Goal: Task Accomplishment & Management: Manage account settings

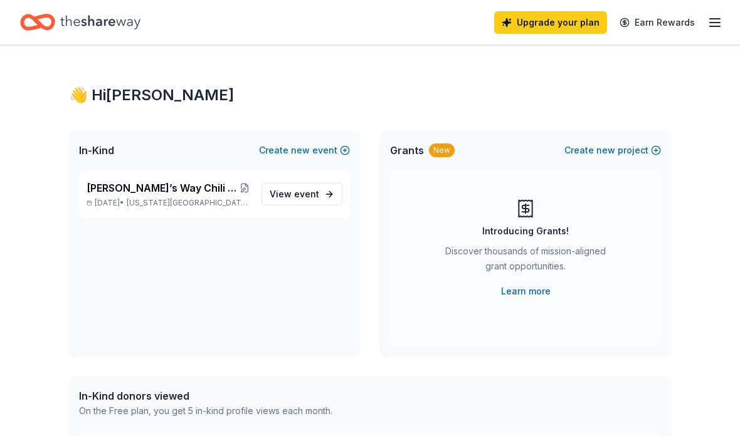
click at [715, 21] on icon "button" at bounding box center [714, 22] width 15 height 15
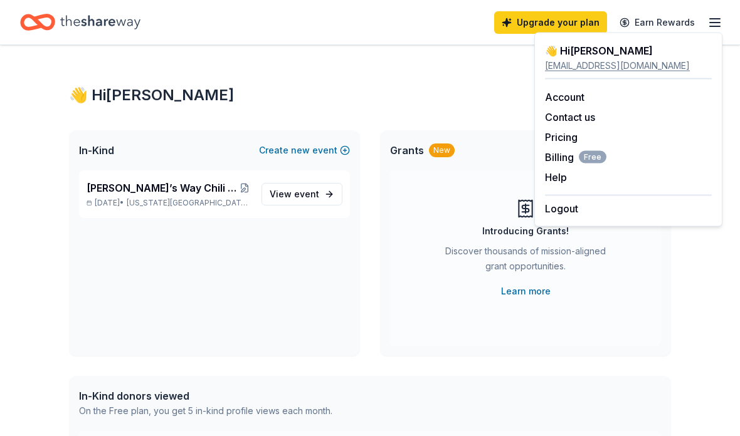
click at [477, 91] on div "👋 Hi [PERSON_NAME]" at bounding box center [370, 95] width 602 height 20
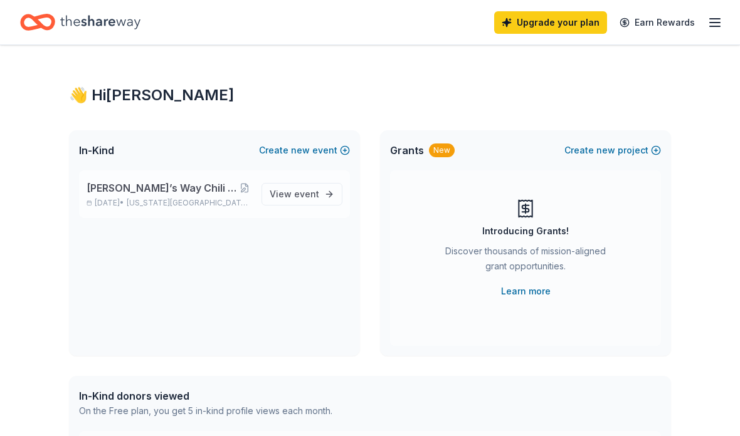
click at [164, 192] on span "[PERSON_NAME]’s Way Chili Cook-off & Silent Auction" at bounding box center [162, 188] width 150 height 15
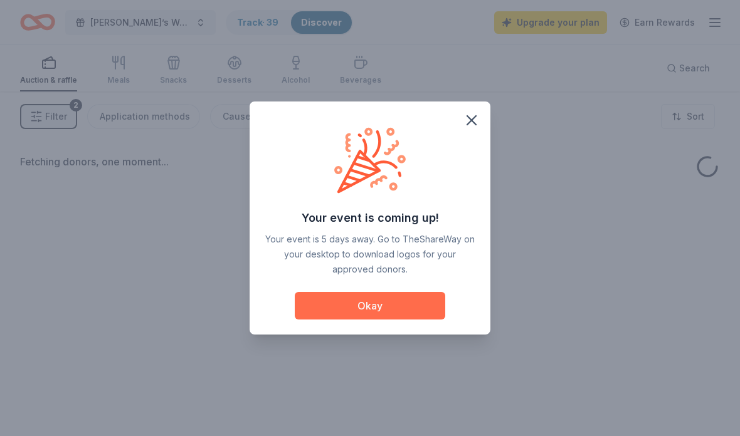
click at [382, 304] on button "Okay" at bounding box center [370, 306] width 150 height 28
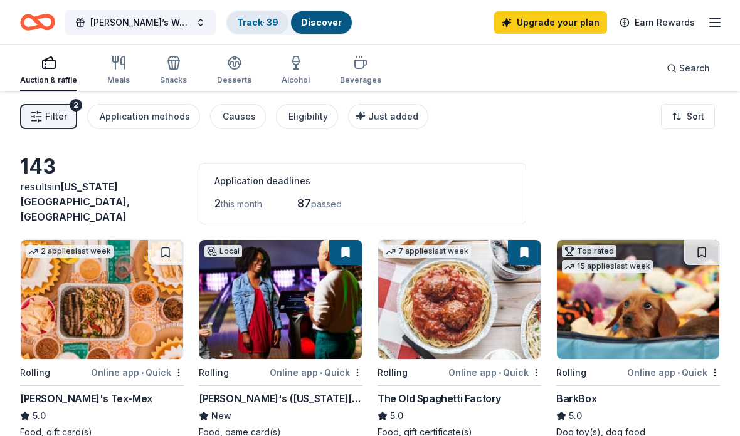
click at [250, 20] on link "Track · 39" at bounding box center [257, 22] width 41 height 11
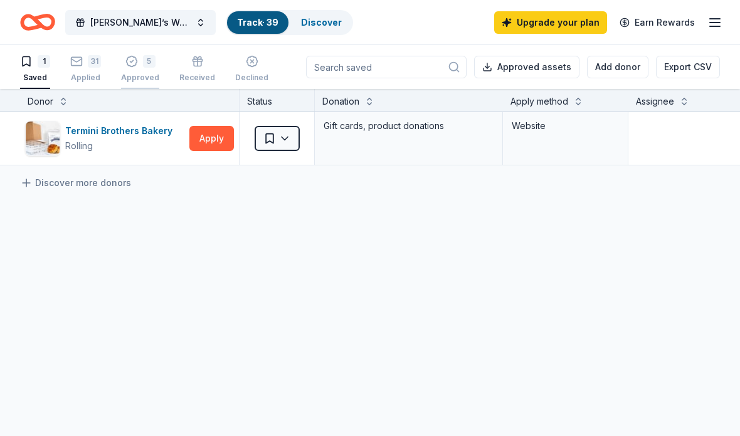
click at [147, 71] on div "5 Approved" at bounding box center [140, 69] width 38 height 28
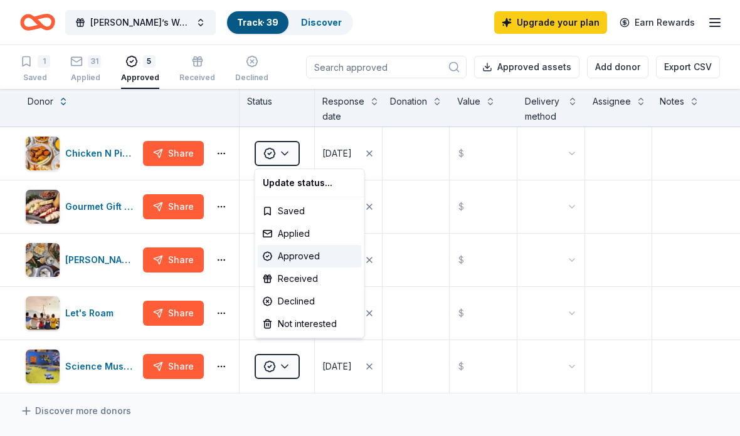
click at [286, 150] on html "[PERSON_NAME]’s Way Chili Cook-off & Silent Auction Track · 39 Discover Upgrade…" at bounding box center [370, 218] width 740 height 436
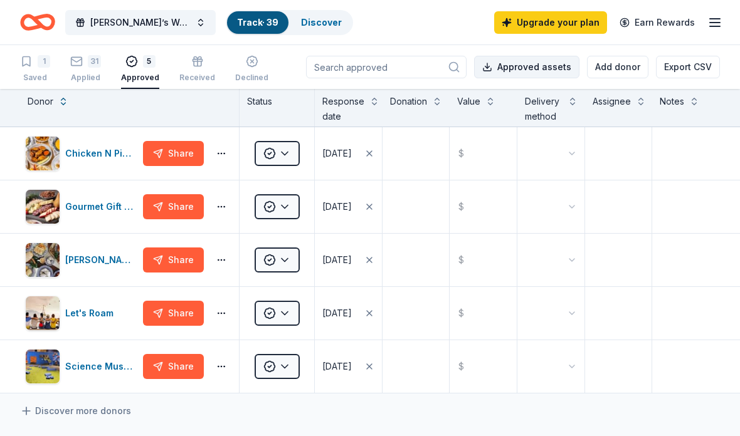
click at [540, 71] on button "Approved assets" at bounding box center [526, 67] width 105 height 23
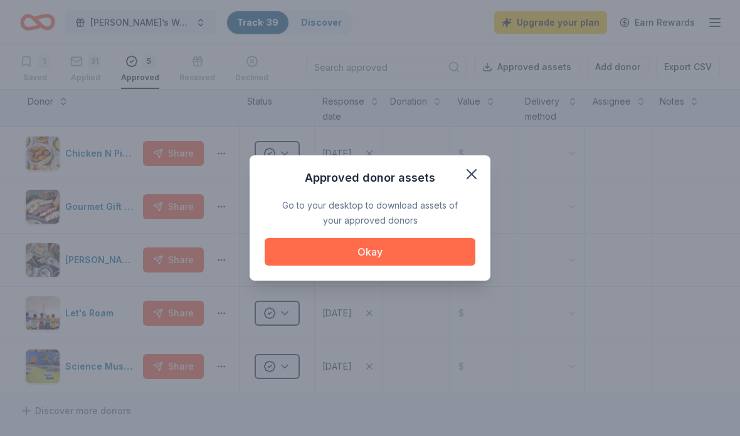
click at [381, 252] on button "Okay" at bounding box center [370, 252] width 211 height 28
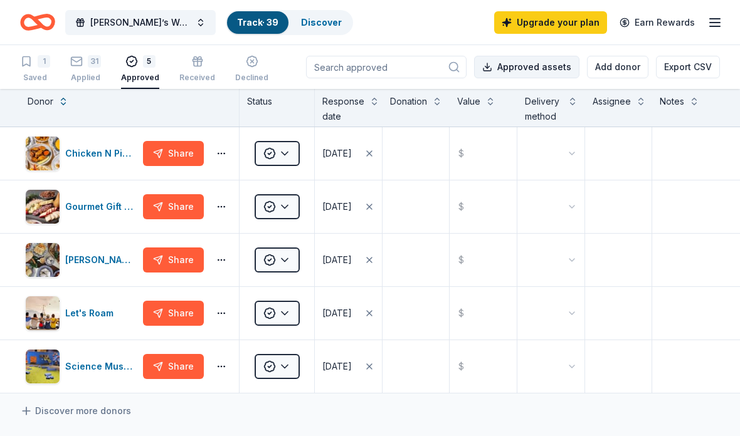
click at [505, 65] on button "Approved assets" at bounding box center [526, 67] width 105 height 23
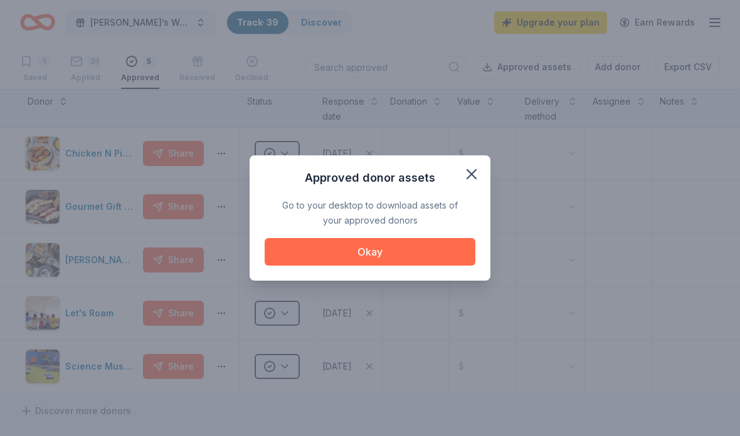
click at [422, 260] on button "Okay" at bounding box center [370, 252] width 211 height 28
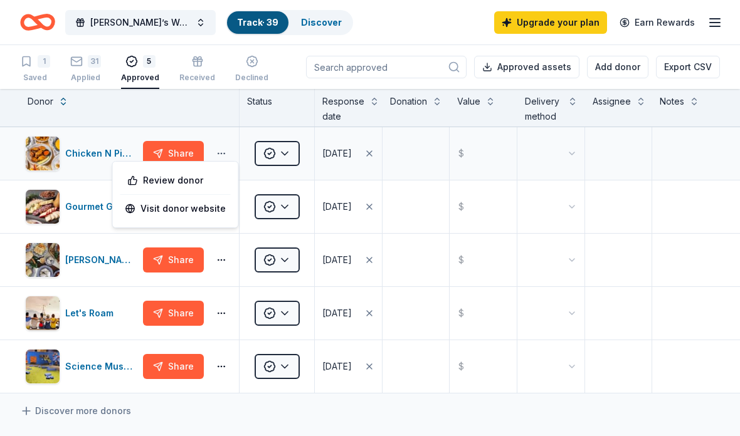
click at [222, 152] on button "button" at bounding box center [221, 154] width 25 height 10
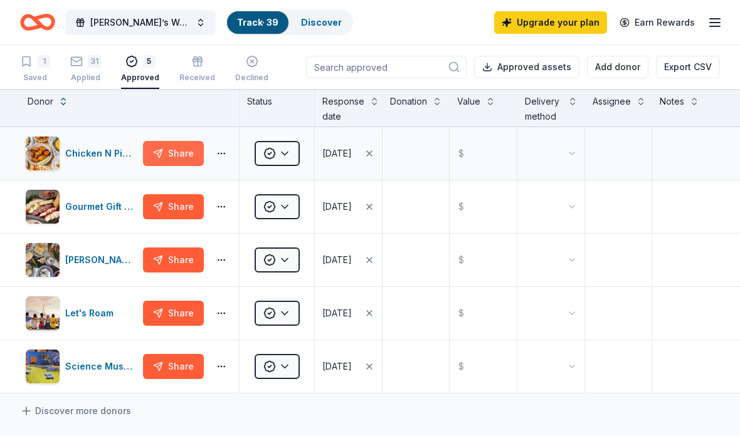
click at [176, 150] on button "Share" at bounding box center [173, 153] width 61 height 25
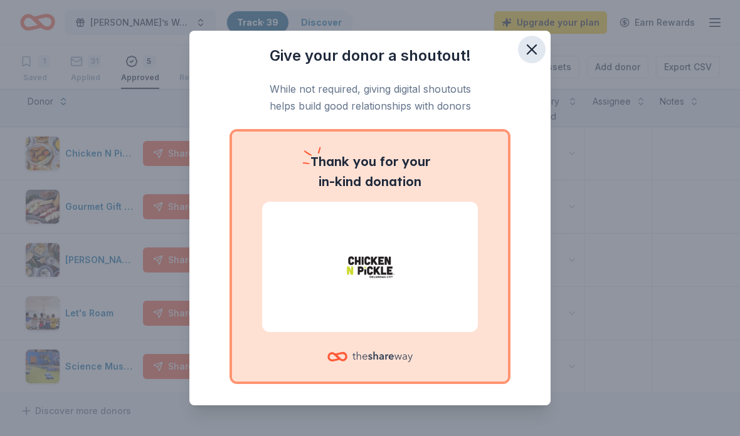
click at [534, 46] on icon "button" at bounding box center [531, 49] width 9 height 9
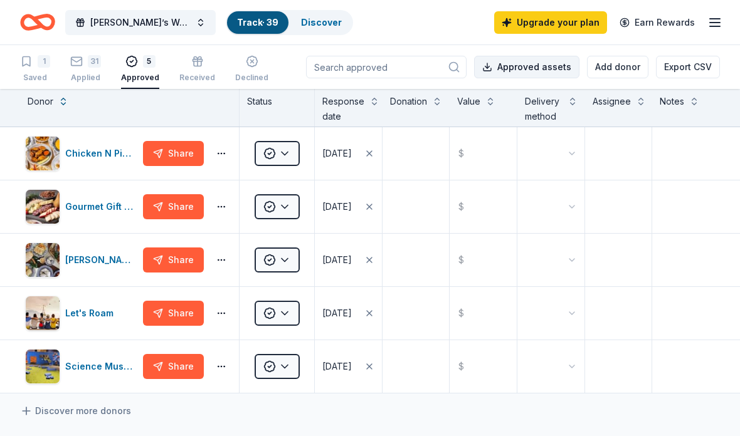
click at [488, 70] on button "Approved assets" at bounding box center [526, 67] width 105 height 23
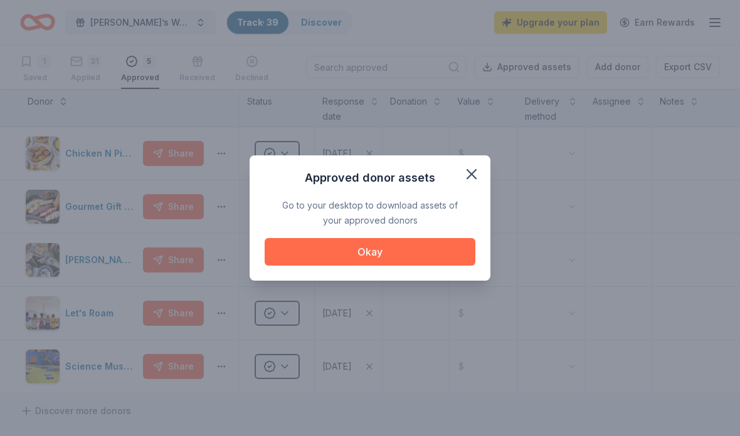
click at [371, 248] on button "Okay" at bounding box center [370, 252] width 211 height 28
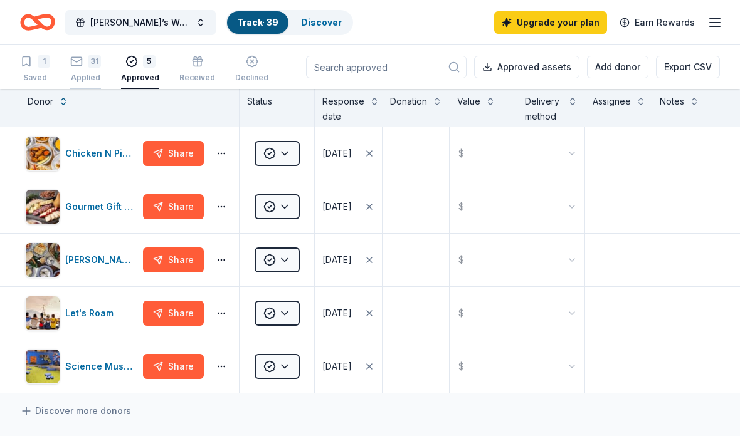
click at [93, 66] on div "31" at bounding box center [94, 61] width 13 height 13
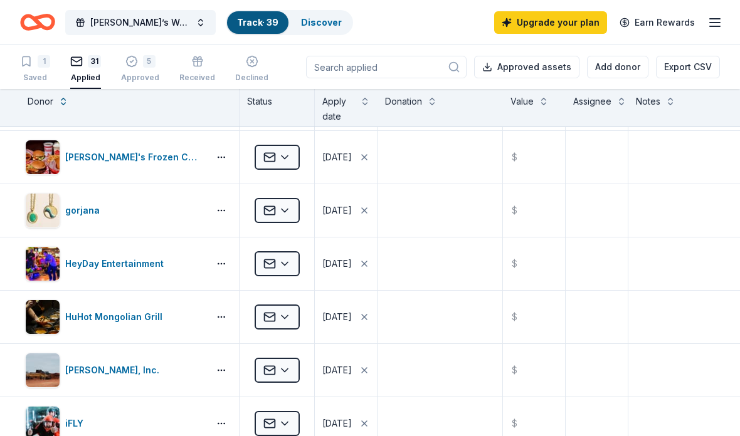
scroll to position [368, 0]
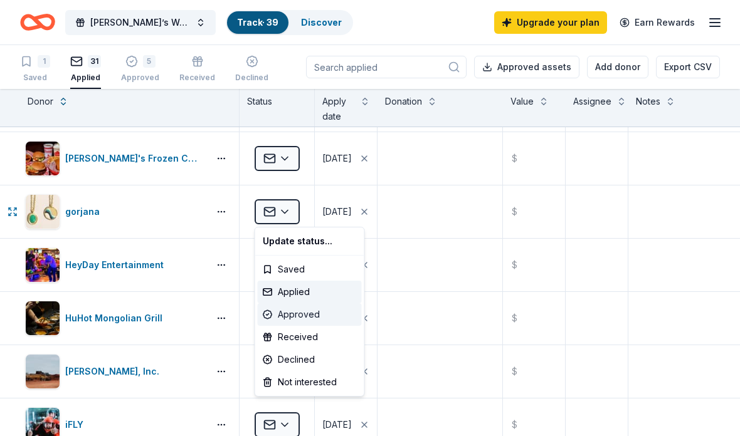
click at [295, 313] on div "Approved" at bounding box center [310, 314] width 104 height 23
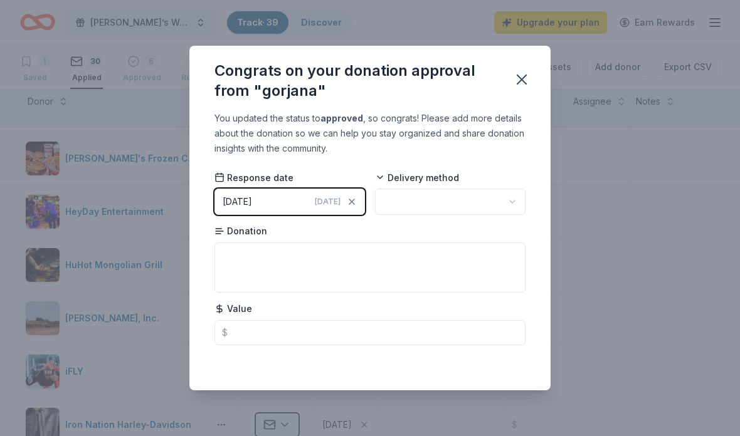
click at [330, 204] on span "[DATE]" at bounding box center [328, 202] width 26 height 10
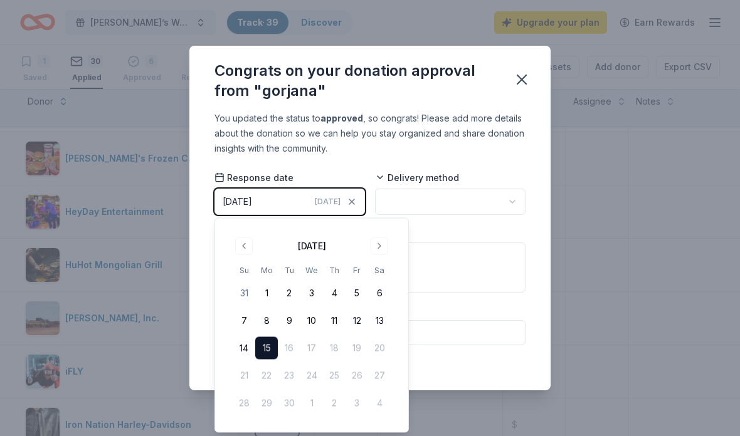
click at [249, 233] on div "[DATE] Su Mo Tu We Th Fr Sa 31 1 2 3 4 5 6 7 8 9 10 11 12 13 14 15 16 17 18 19 …" at bounding box center [311, 326] width 173 height 194
click at [241, 244] on button "Go to previous month" at bounding box center [244, 247] width 18 height 18
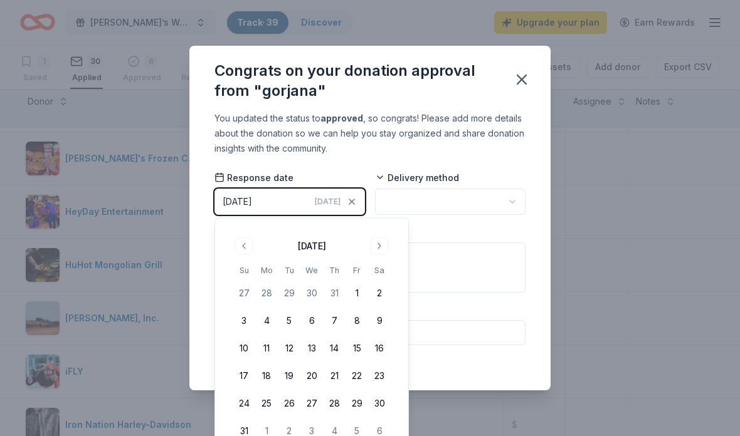
click at [416, 144] on div "You updated the status to approved , so congrats! Please add more details about…" at bounding box center [369, 133] width 311 height 45
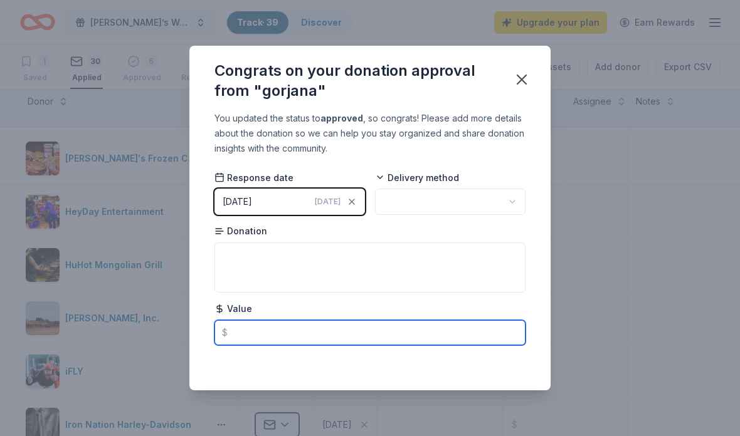
click at [244, 328] on input "text" at bounding box center [369, 332] width 311 height 25
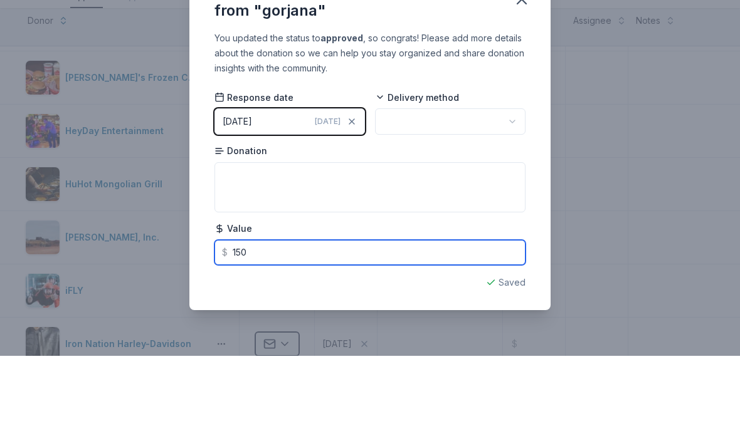
scroll to position [4, 0]
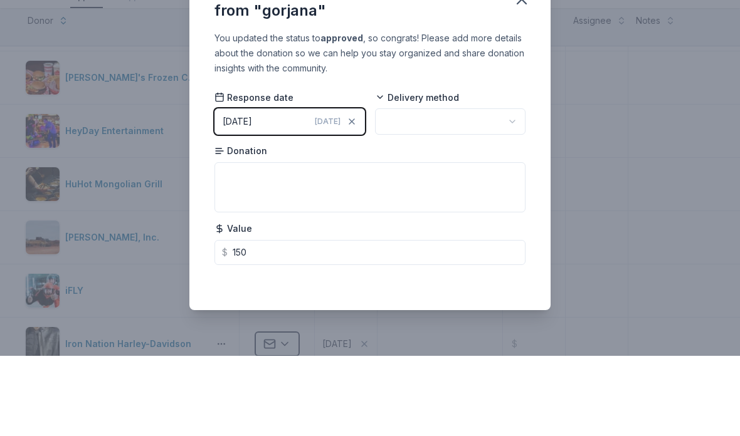
click at [510, 197] on icon "button" at bounding box center [512, 202] width 10 height 10
type input "150.00"
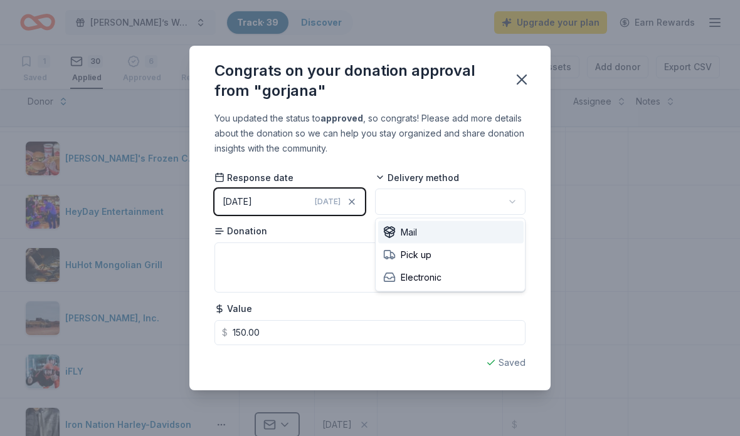
click at [414, 230] on span "Mail" at bounding box center [400, 232] width 34 height 15
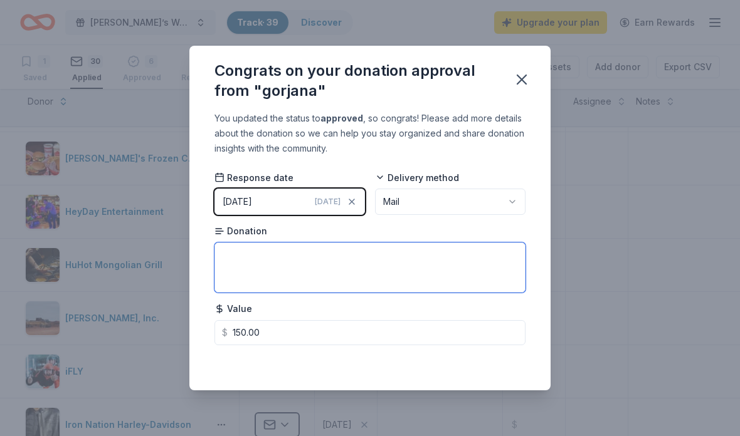
click at [244, 251] on textarea at bounding box center [369, 268] width 311 height 50
type textarea "Gift card"
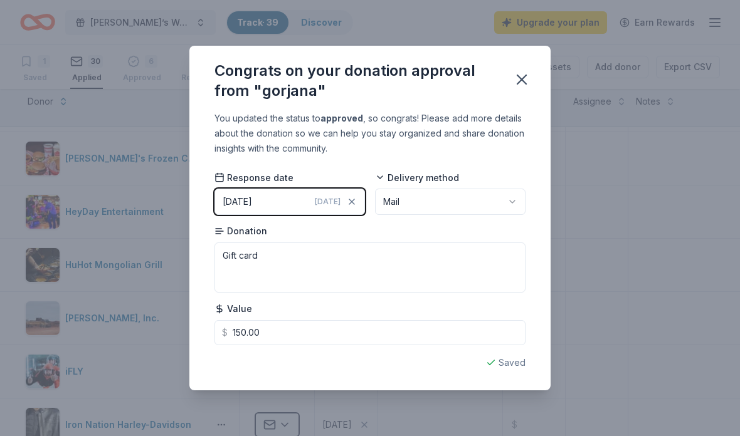
click at [506, 157] on div "You updated the status to approved , so congrats! Please add more details about…" at bounding box center [369, 250] width 361 height 279
click at [530, 78] on icon "button" at bounding box center [522, 80] width 18 height 18
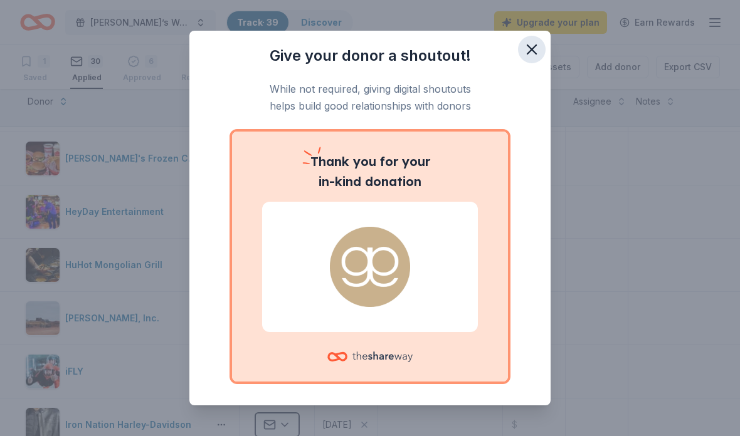
click at [531, 41] on button "button" at bounding box center [532, 50] width 28 height 28
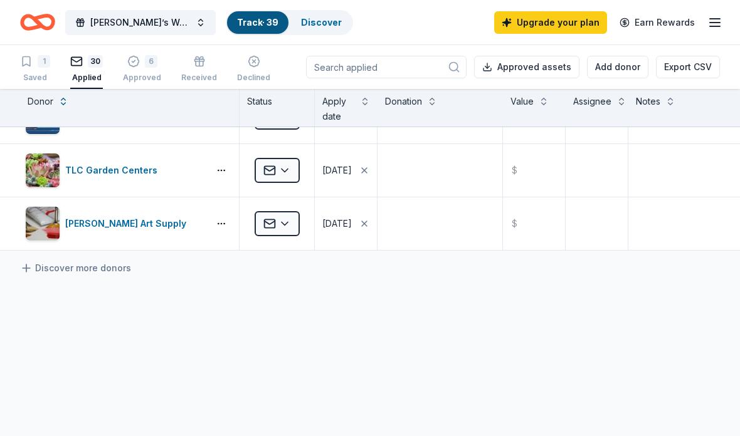
scroll to position [1474, 0]
